Goal: Transaction & Acquisition: Purchase product/service

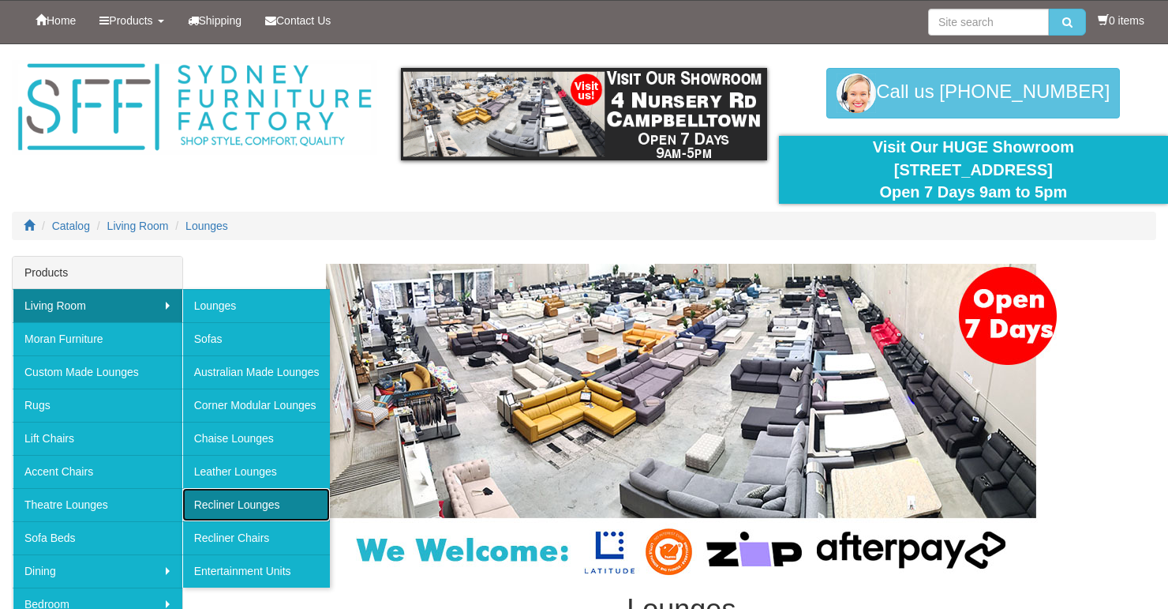
click at [270, 500] on link "Recliner Lounges" at bounding box center [256, 504] width 148 height 33
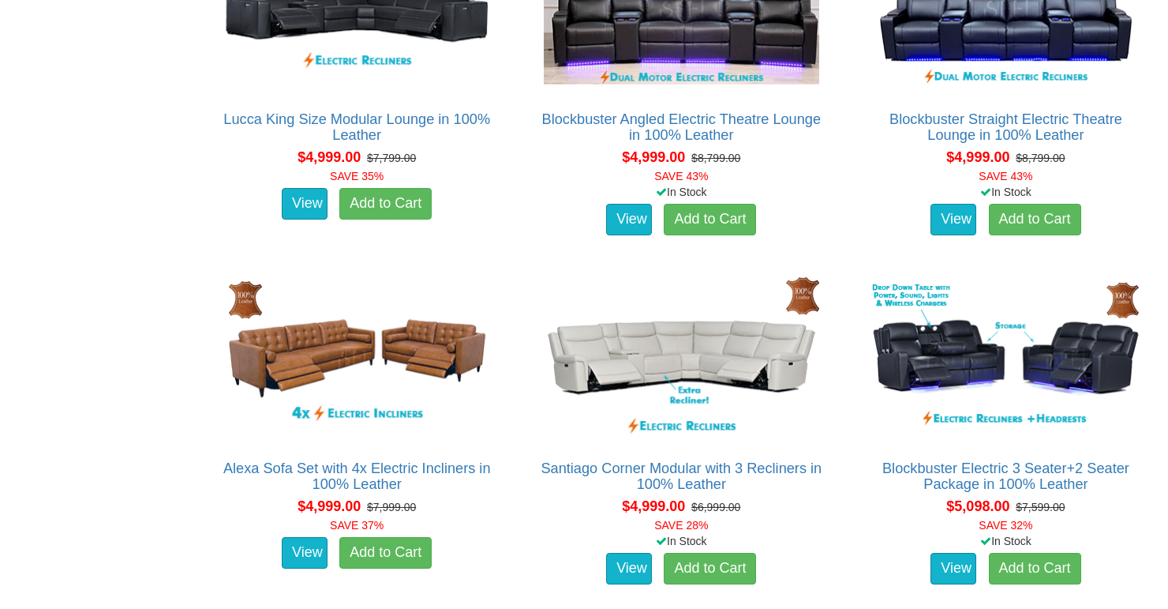
scroll to position [6693, 0]
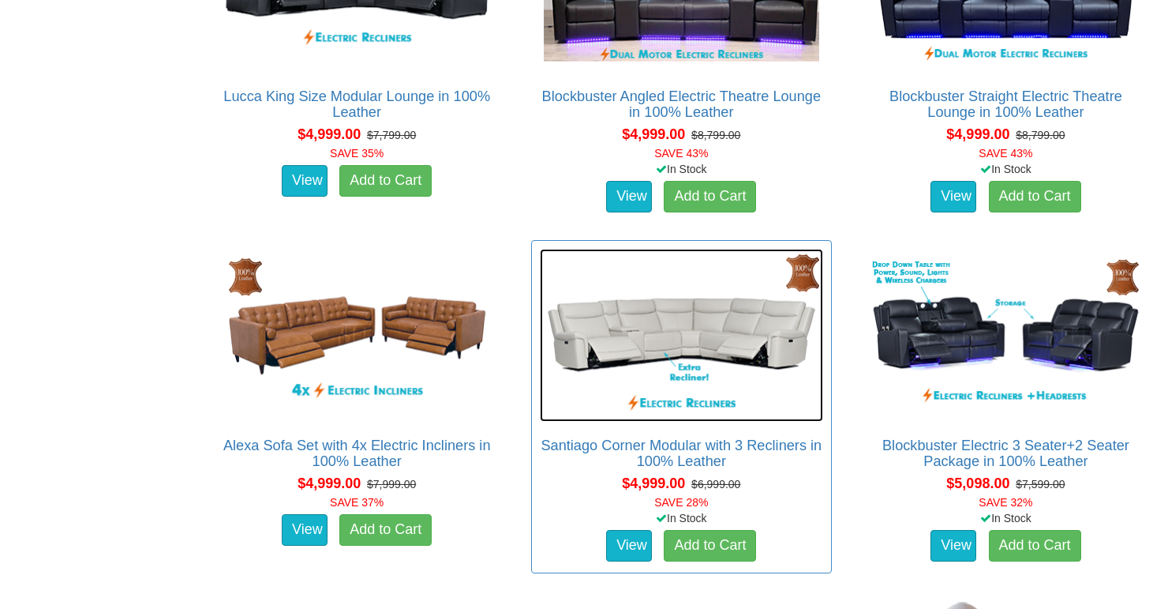
click at [580, 350] on img at bounding box center [681, 335] width 283 height 173
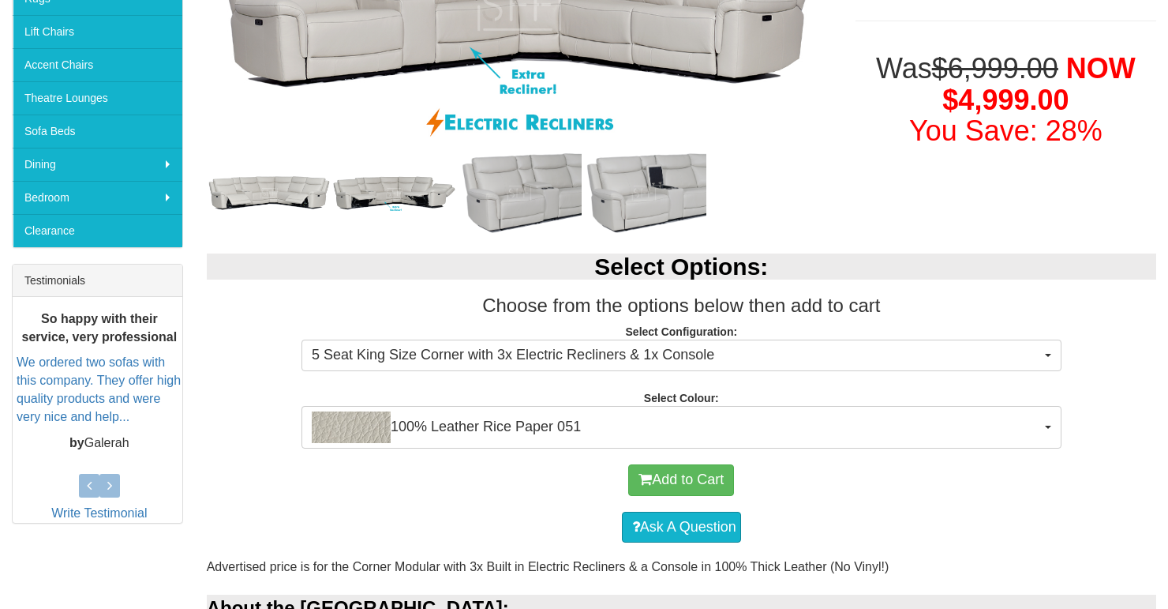
scroll to position [404, 0]
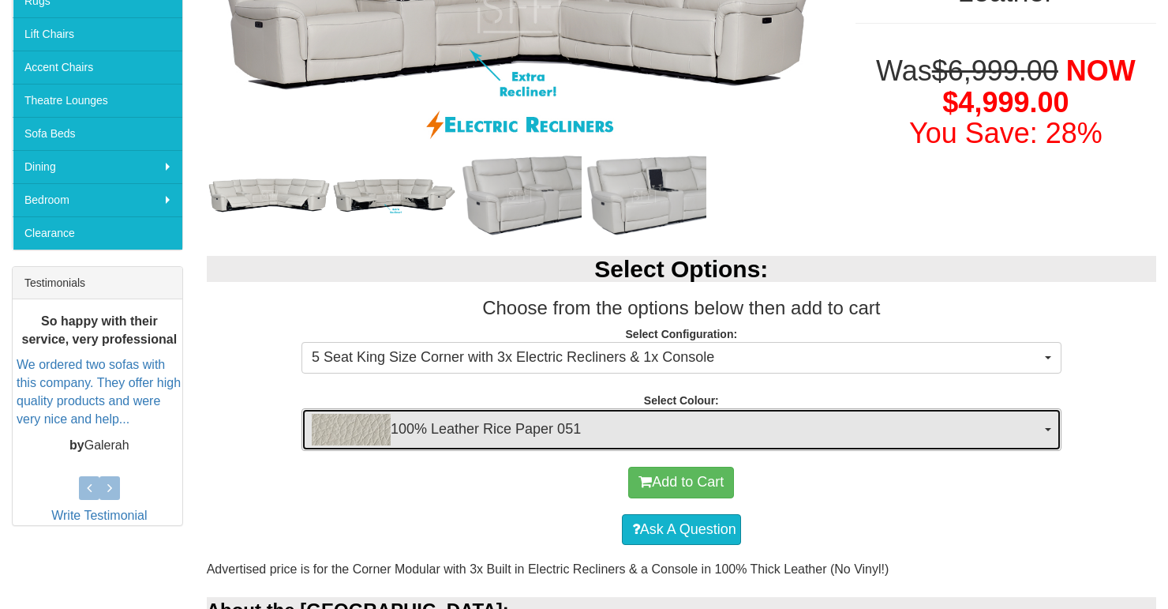
click at [1046, 422] on button "100% Leather Rice Paper 051" at bounding box center [682, 429] width 760 height 43
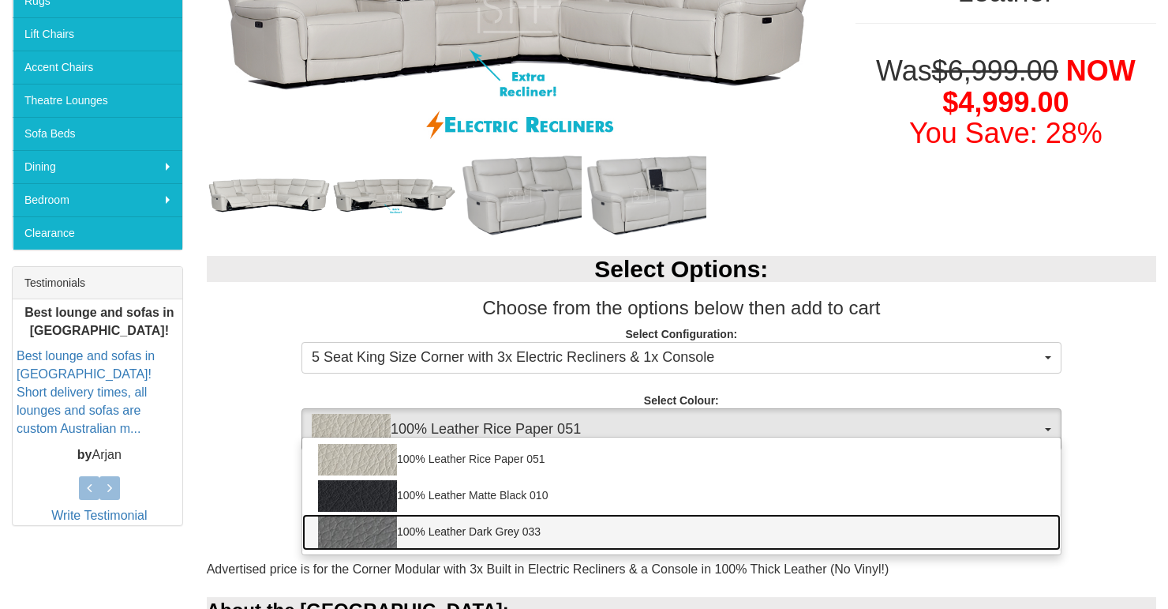
click at [517, 530] on link "100% Leather Dark Grey 033" at bounding box center [681, 532] width 758 height 36
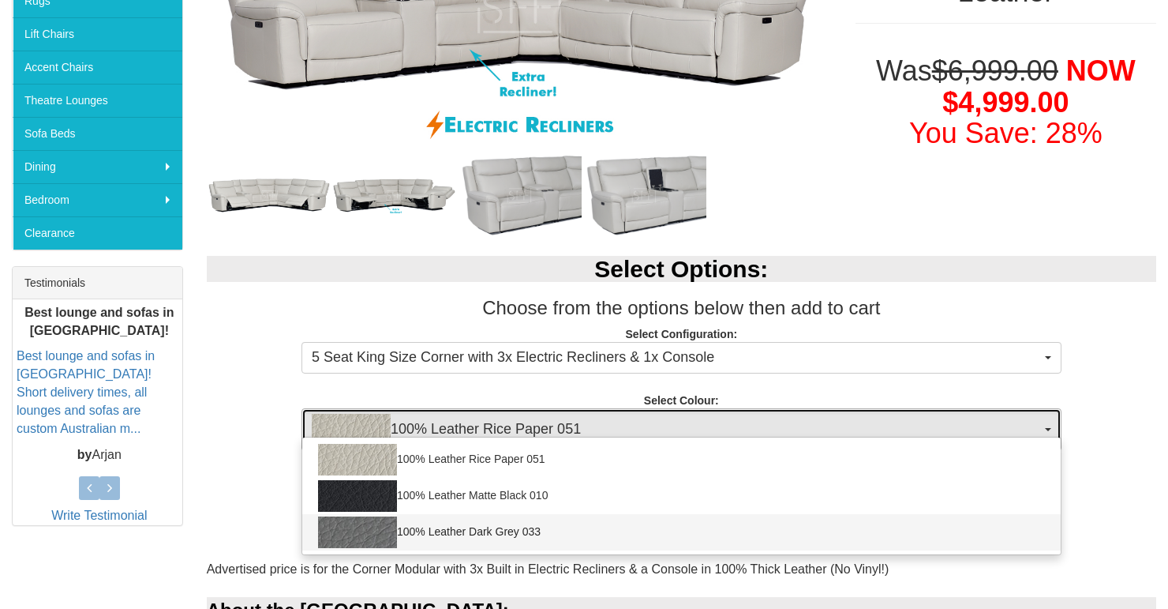
select select "2021"
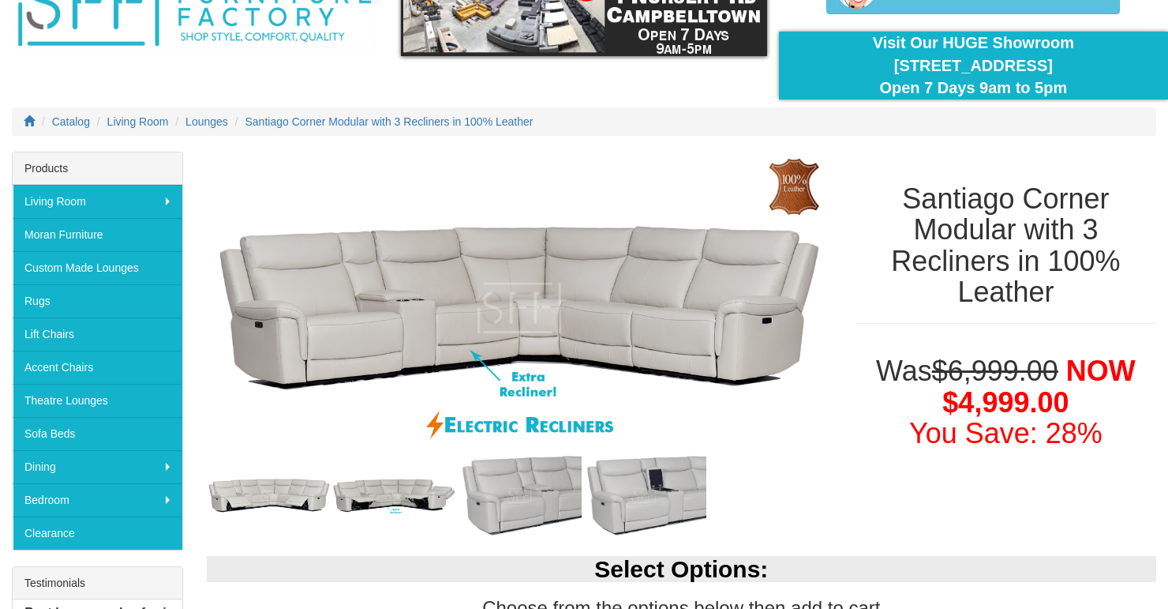
scroll to position [88, 0]
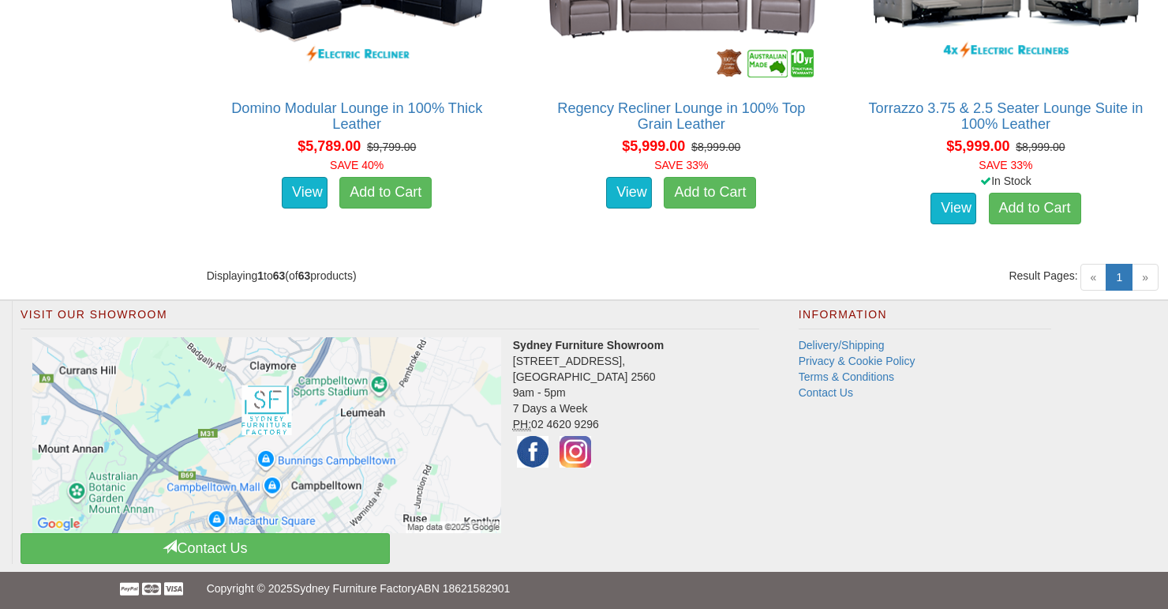
scroll to position [8077, 0]
